Goal: Information Seeking & Learning: Check status

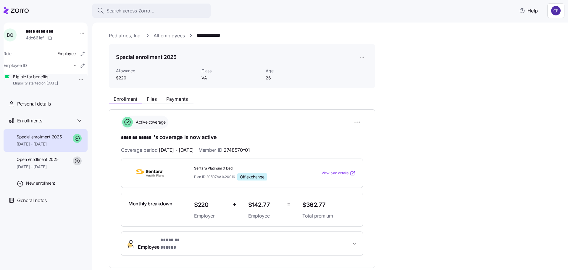
click at [124, 34] on link "Pediatrics, Inc." at bounding box center [125, 35] width 33 height 7
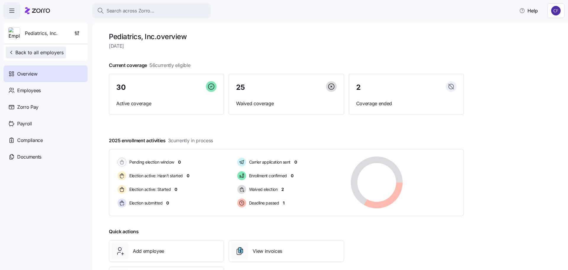
click at [35, 54] on span "Back to all employers" at bounding box center [35, 52] width 55 height 7
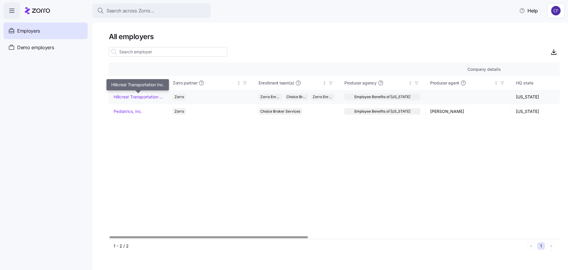
click at [122, 98] on link "Hillcrest Transportation Inc." at bounding box center [138, 97] width 49 height 6
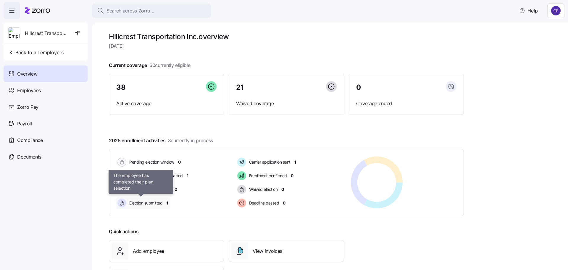
click at [154, 203] on span "Election submitted" at bounding box center [145, 203] width 35 height 6
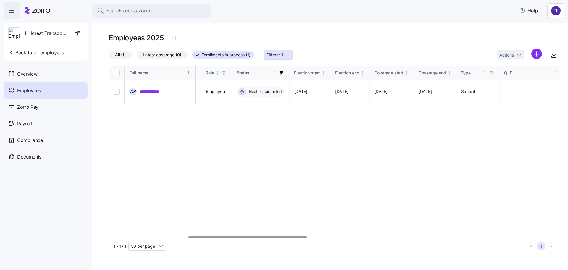
scroll to position [0, 319]
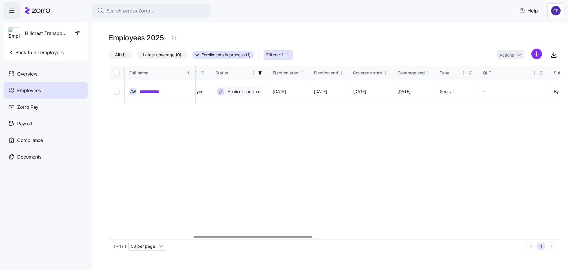
click at [292, 236] on div at bounding box center [253, 237] width 119 height 2
click at [44, 72] on div "Overview" at bounding box center [46, 73] width 84 height 17
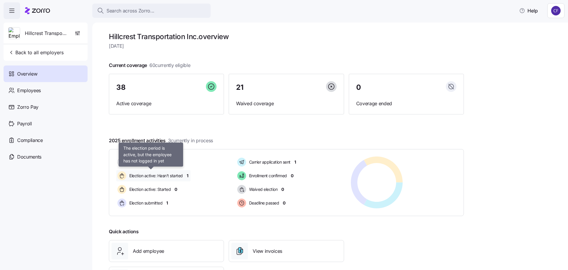
click at [169, 175] on span "Election active: Hasn't started" at bounding box center [155, 176] width 55 height 6
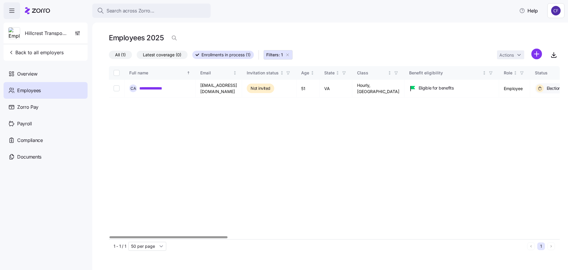
click at [181, 238] on div at bounding box center [168, 237] width 118 height 2
click at [146, 87] on link "**********" at bounding box center [155, 88] width 33 height 6
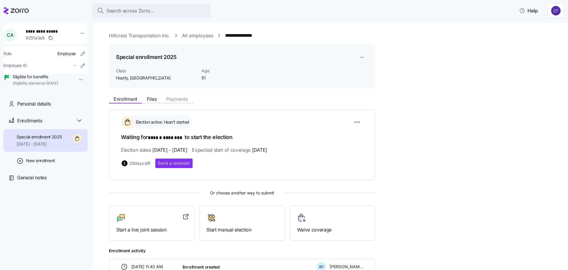
click at [424, 148] on div "Enrollment Files Payments Election active: Hasn't started Waiting for ****** **…" at bounding box center [334, 184] width 451 height 182
click at [194, 34] on link "All employees" at bounding box center [197, 35] width 31 height 7
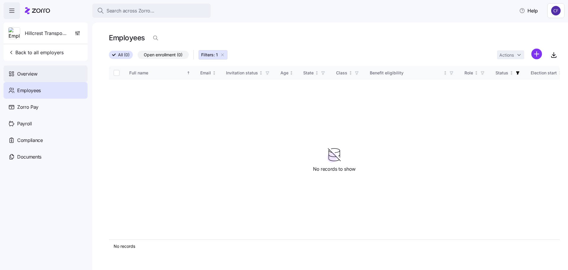
click at [30, 75] on span "Overview" at bounding box center [27, 73] width 20 height 7
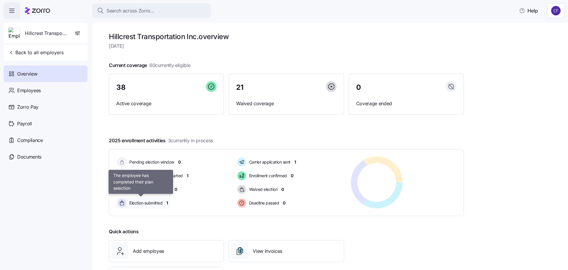
click at [149, 202] on span "Election submitted" at bounding box center [145, 203] width 35 height 6
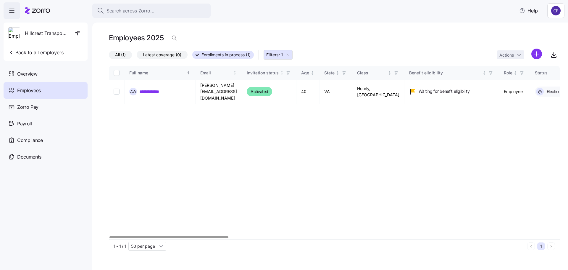
click at [109, 238] on div at bounding box center [168, 237] width 119 height 2
